Goal: Browse casually

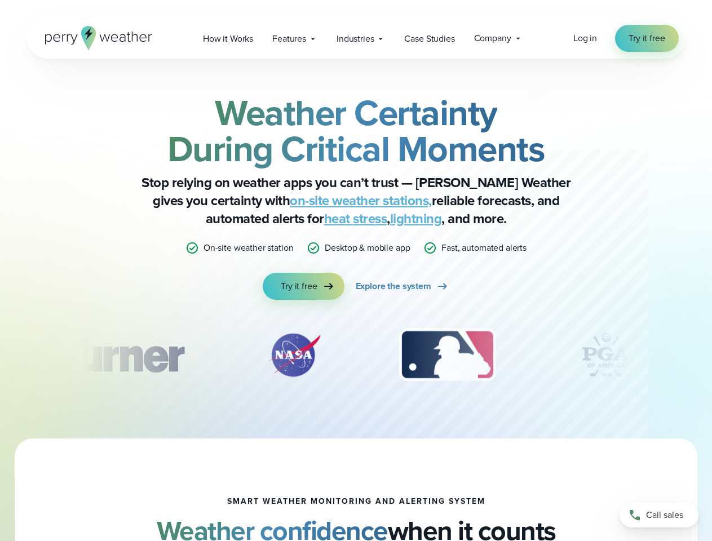
click at [356, 271] on div "Weather Certainty During Critical Moments Stop relying on weather apps you can’…" at bounding box center [356, 197] width 546 height 205
click at [356, 38] on span "Industries" at bounding box center [355, 39] width 37 height 14
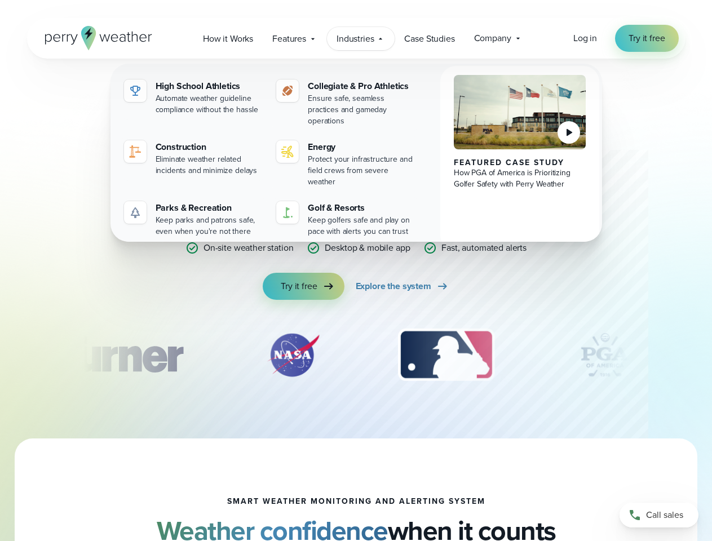
click at [356, 355] on div "slideshow" at bounding box center [356, 355] width 546 height 56
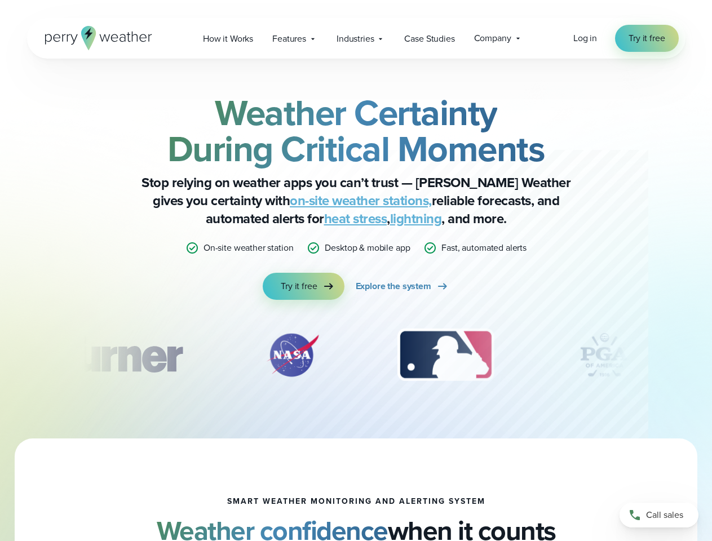
click at [0, 355] on div "Weather Certainty During Critical Moments Stop relying on weather apps you can’…" at bounding box center [356, 249] width 712 height 380
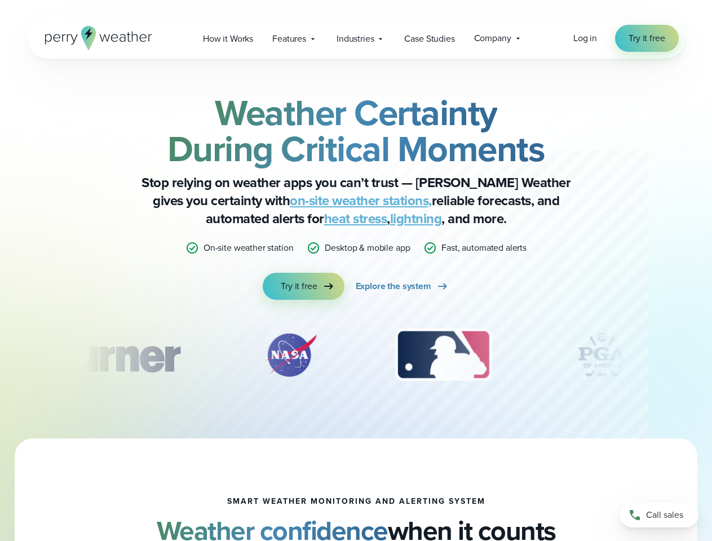
click at [0, 355] on div "Weather Certainty During Critical Moments Stop relying on weather apps you can’…" at bounding box center [356, 249] width 712 height 380
